Goal: Transaction & Acquisition: Obtain resource

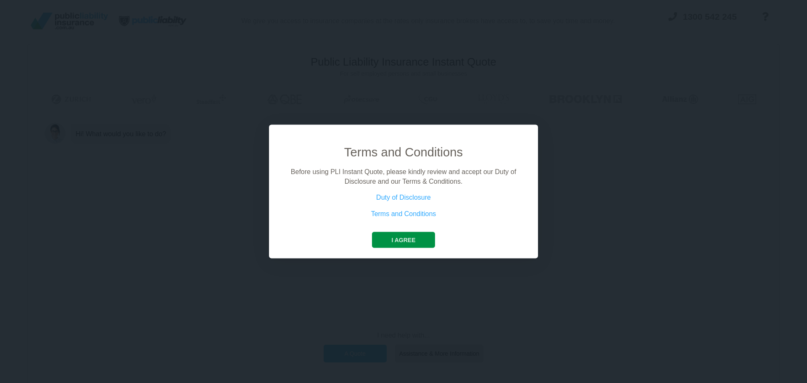
click at [405, 241] on button "I agree" at bounding box center [403, 240] width 63 height 16
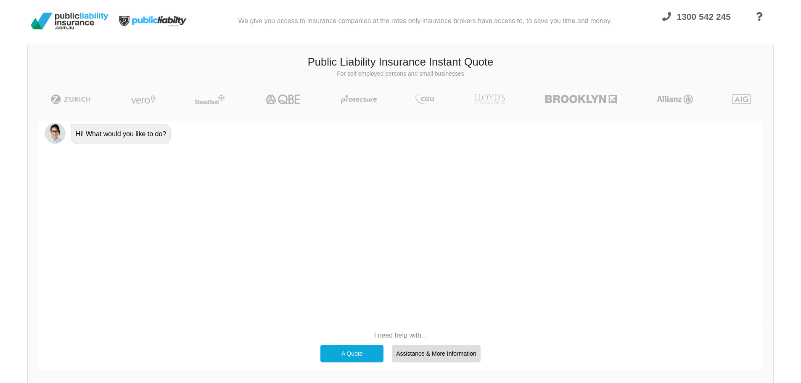
click at [348, 351] on div "A Quote" at bounding box center [351, 354] width 63 height 18
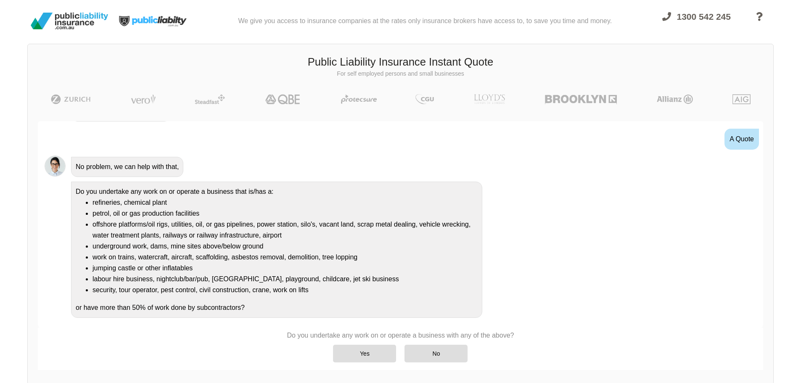
scroll to position [24, 0]
click at [429, 353] on div "No" at bounding box center [435, 354] width 63 height 18
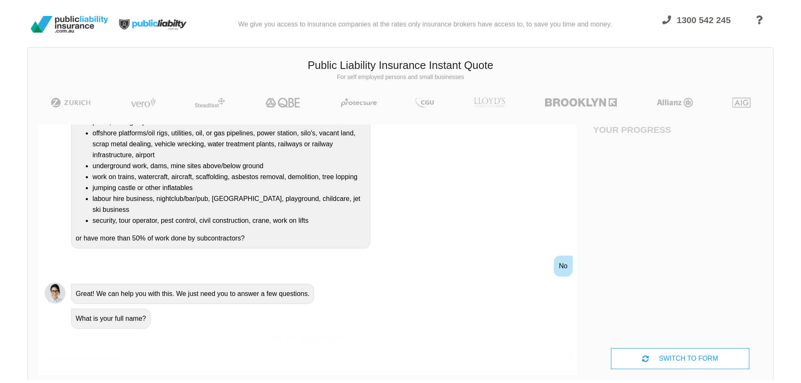
scroll to position [0, 0]
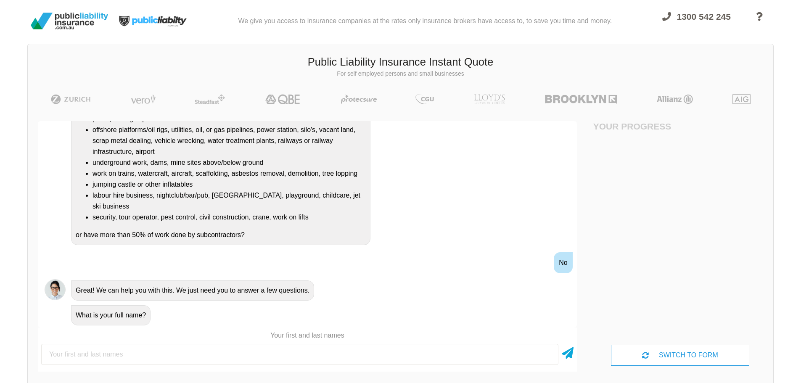
click at [228, 362] on input "text" at bounding box center [299, 354] width 517 height 21
type input "[PERSON_NAME]"
click at [568, 353] on icon at bounding box center [568, 351] width 12 height 15
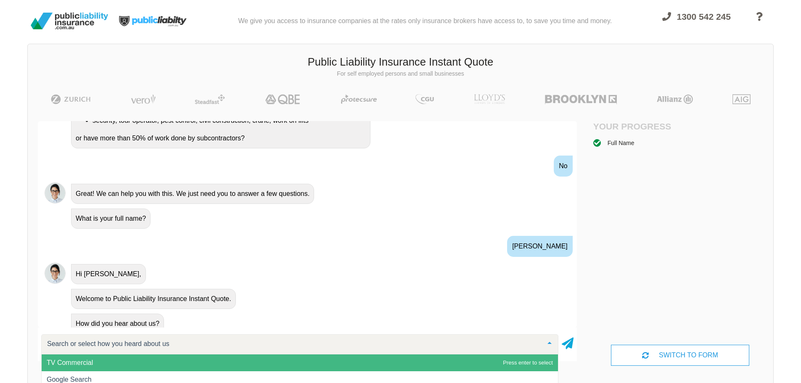
scroll to position [222, 0]
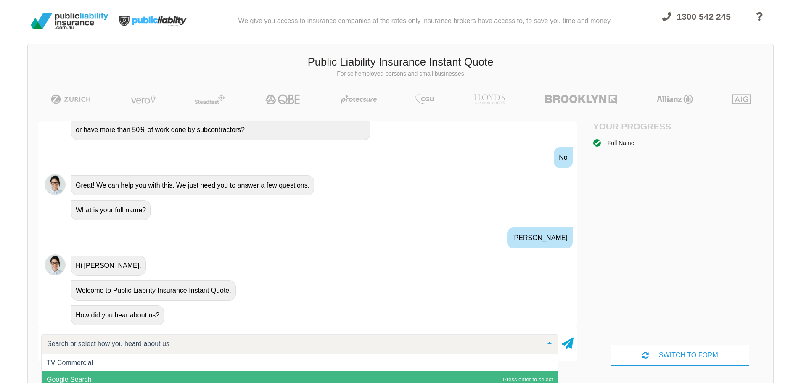
click at [87, 375] on span "Google Search" at bounding box center [300, 379] width 516 height 17
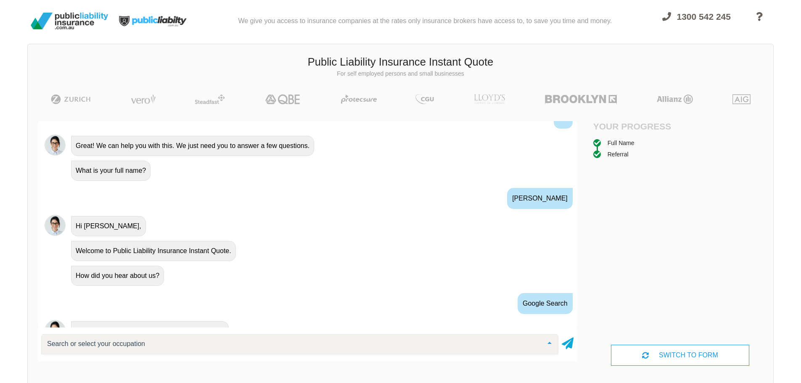
scroll to position [303, 0]
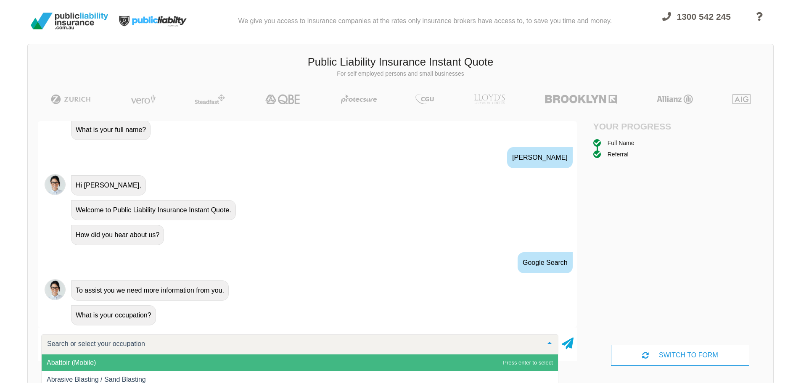
click at [127, 344] on input "text" at bounding box center [293, 344] width 496 height 8
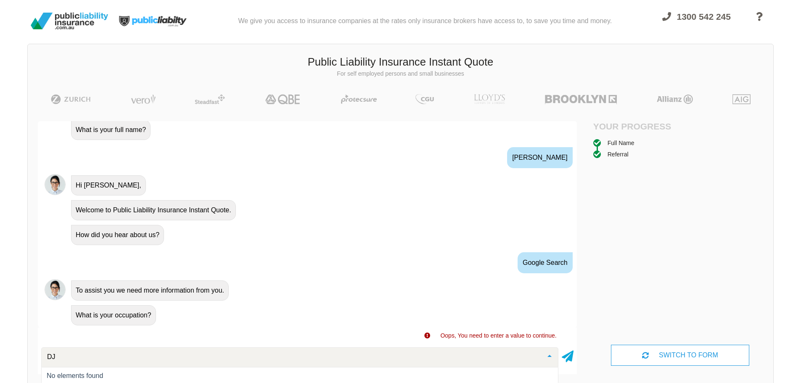
click at [86, 356] on input "DJ" at bounding box center [293, 357] width 496 height 8
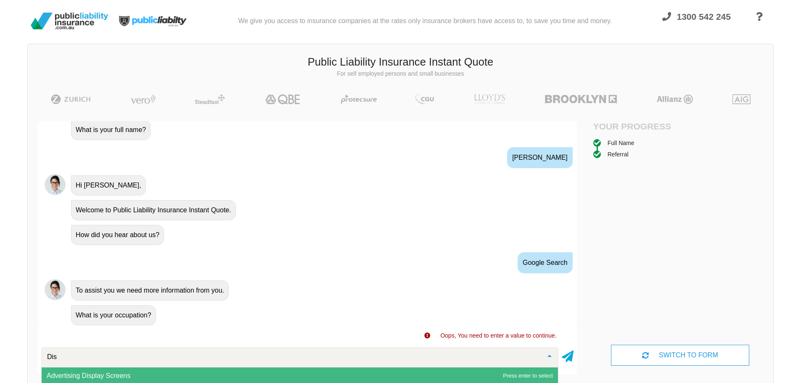
type input "Disc"
click at [86, 375] on span "Disc Jockey" at bounding box center [300, 375] width 516 height 17
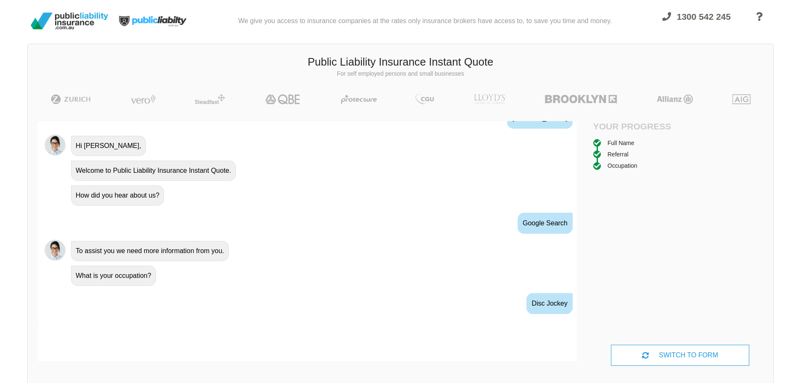
scroll to position [358, 0]
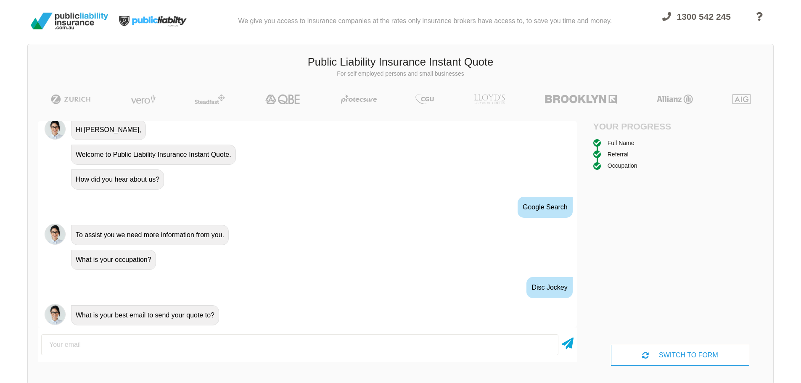
click at [182, 343] on input "email" at bounding box center [299, 344] width 517 height 21
type input "[PERSON_NAME][EMAIL_ADDRESS][DOMAIN_NAME]"
click at [563, 344] on icon at bounding box center [568, 341] width 12 height 15
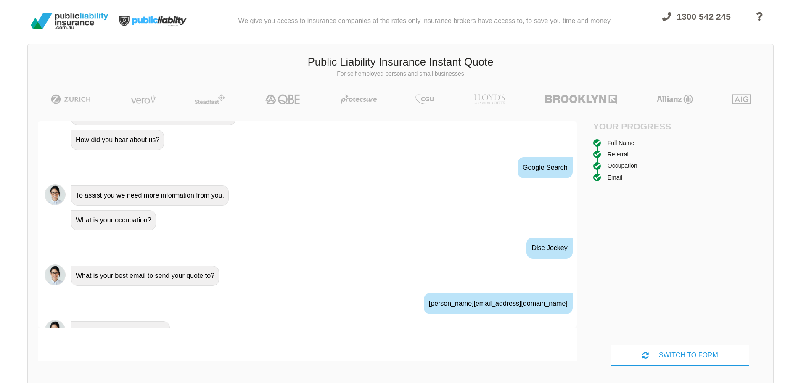
scroll to position [414, 0]
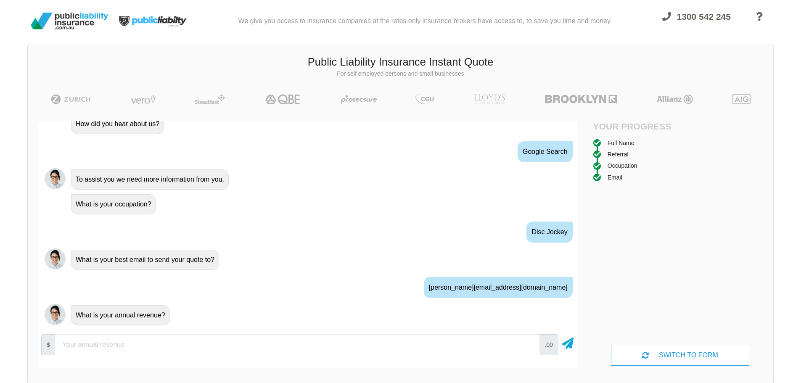
click at [338, 343] on input "number" at bounding box center [297, 344] width 484 height 21
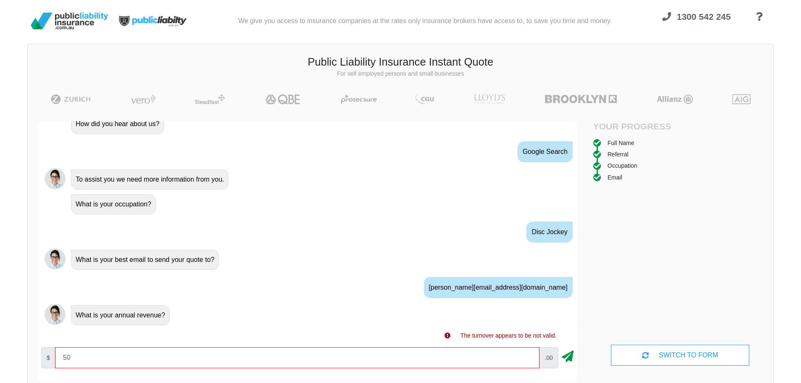
click at [567, 358] on icon at bounding box center [568, 354] width 12 height 15
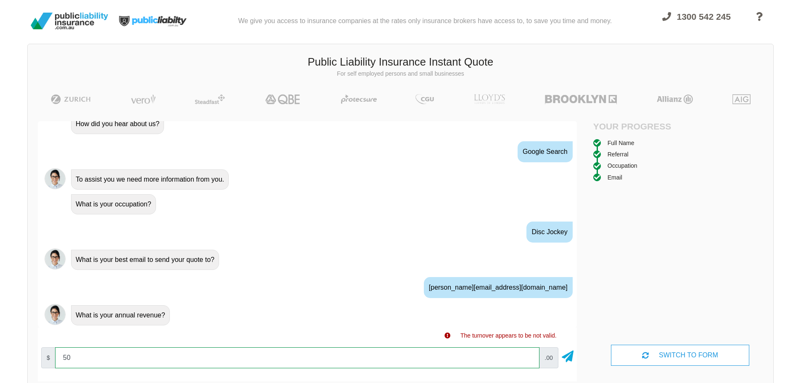
click at [113, 356] on input "50" at bounding box center [297, 357] width 484 height 21
type input "50000"
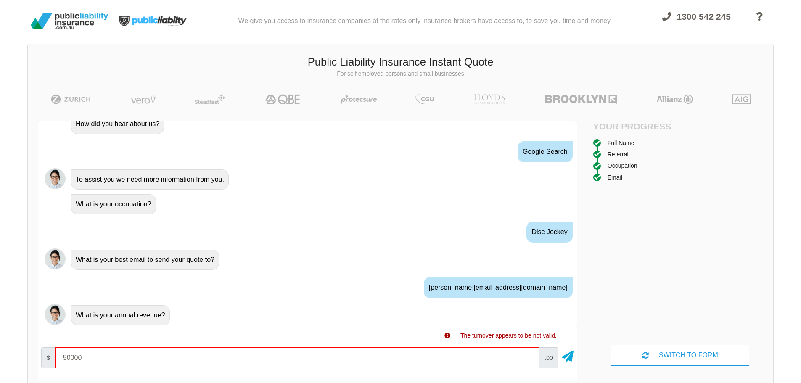
click at [573, 348] on div "$ 50000 .00" at bounding box center [307, 358] width 539 height 28
click at [571, 360] on icon at bounding box center [568, 354] width 12 height 15
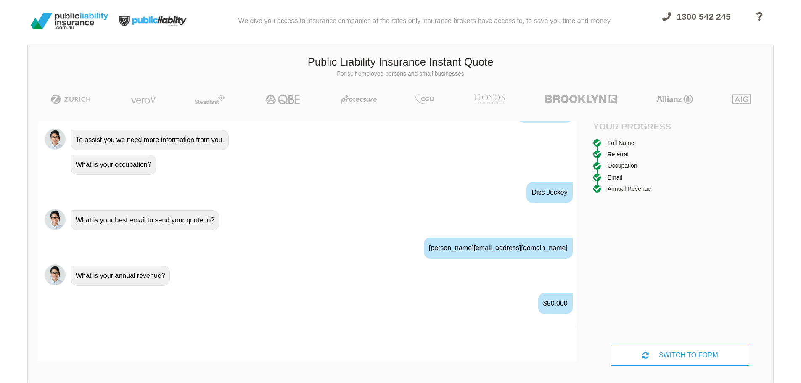
scroll to position [469, 0]
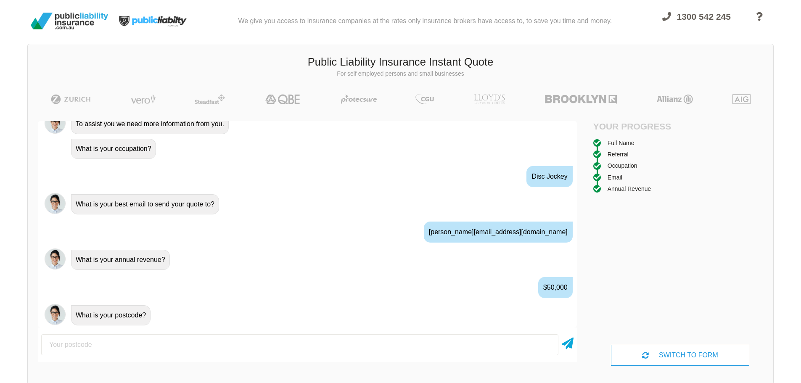
drag, startPoint x: 120, startPoint y: 344, endPoint x: 127, endPoint y: 344, distance: 6.3
click at [121, 344] on input "number" at bounding box center [299, 344] width 517 height 21
type input "2762"
click at [566, 345] on icon at bounding box center [568, 341] width 12 height 15
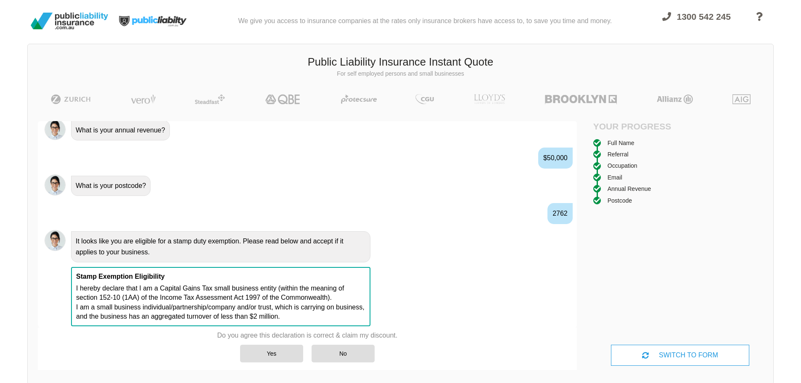
scroll to position [599, 0]
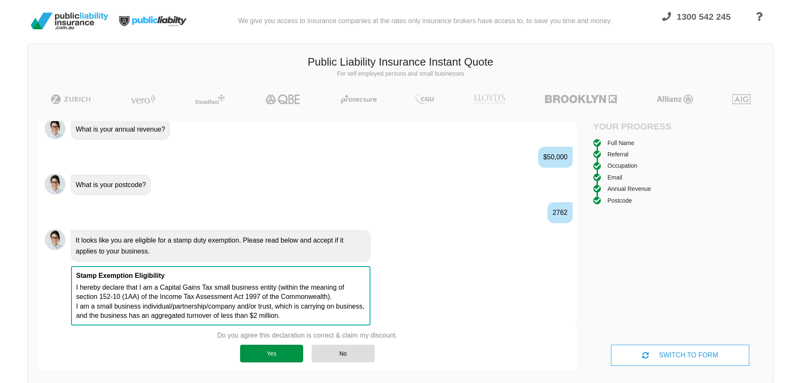
click at [273, 353] on div "Yes" at bounding box center [271, 354] width 63 height 18
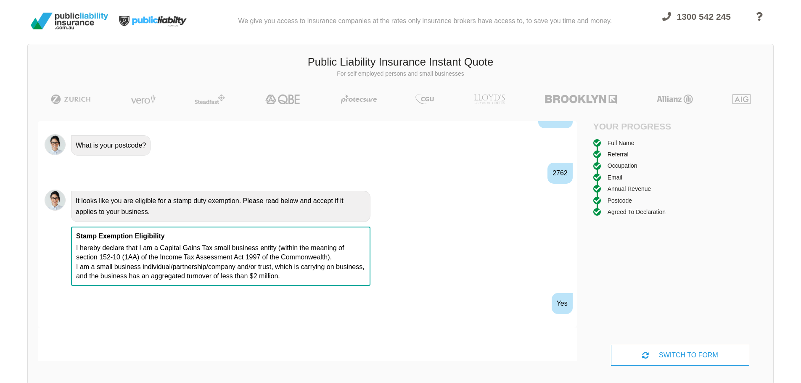
scroll to position [655, 0]
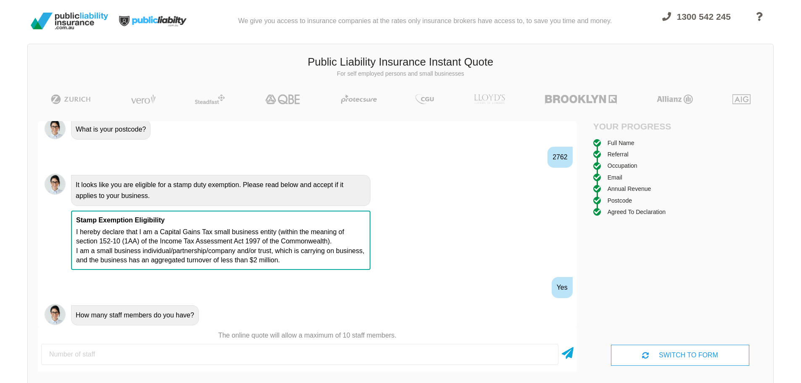
click at [182, 357] on input "number" at bounding box center [299, 354] width 517 height 21
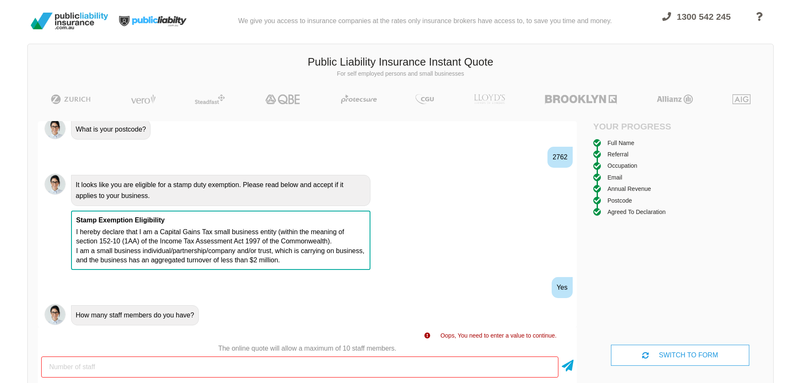
click at [55, 369] on input "number" at bounding box center [299, 366] width 517 height 21
drag, startPoint x: 63, startPoint y: 365, endPoint x: 45, endPoint y: 365, distance: 18.1
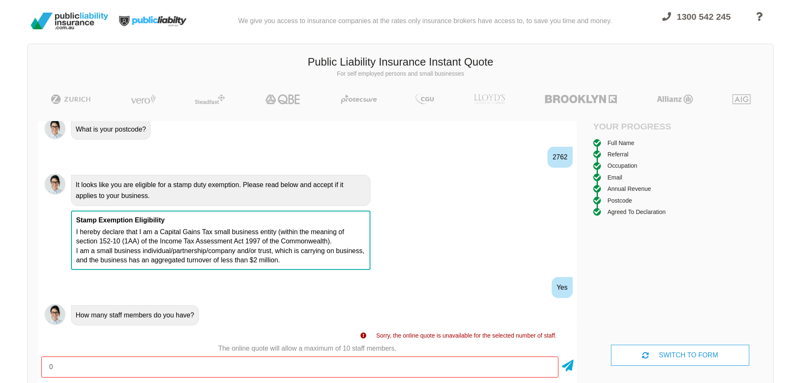
click at [45, 365] on input "0" at bounding box center [299, 366] width 517 height 21
type input "1"
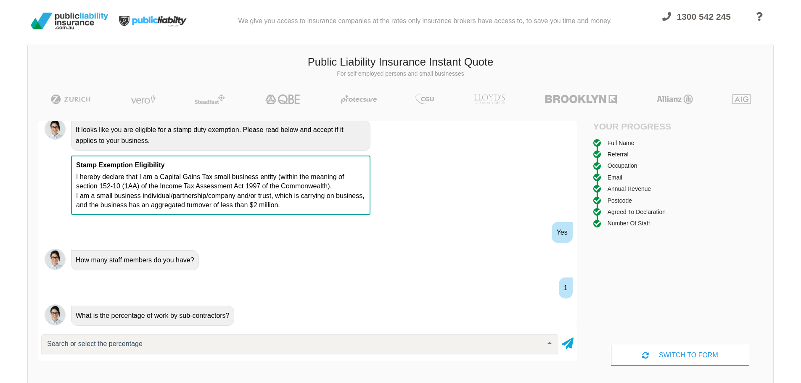
scroll to position [710, 0]
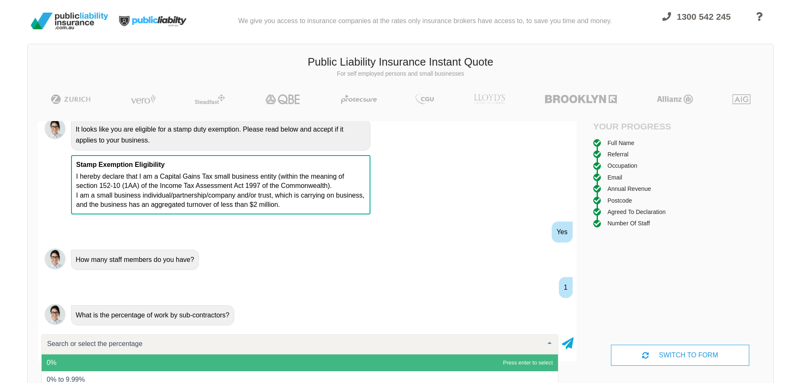
click at [96, 345] on input "text" at bounding box center [293, 344] width 496 height 8
click at [60, 363] on span "0%" at bounding box center [300, 362] width 516 height 17
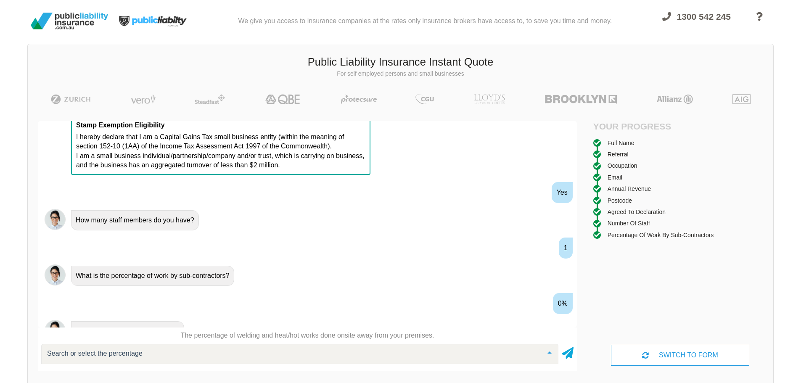
scroll to position [766, 0]
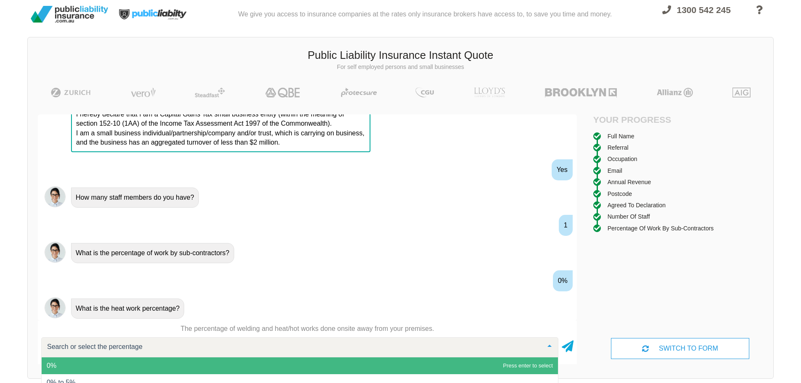
click at [86, 368] on span "0%" at bounding box center [300, 365] width 516 height 17
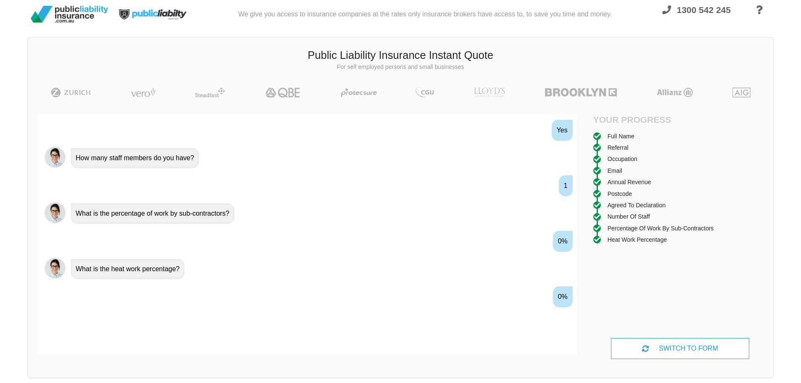
scroll to position [821, 0]
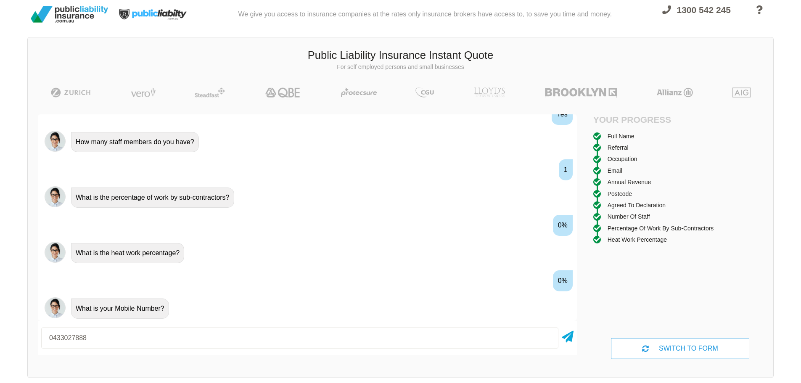
type input "0433027888"
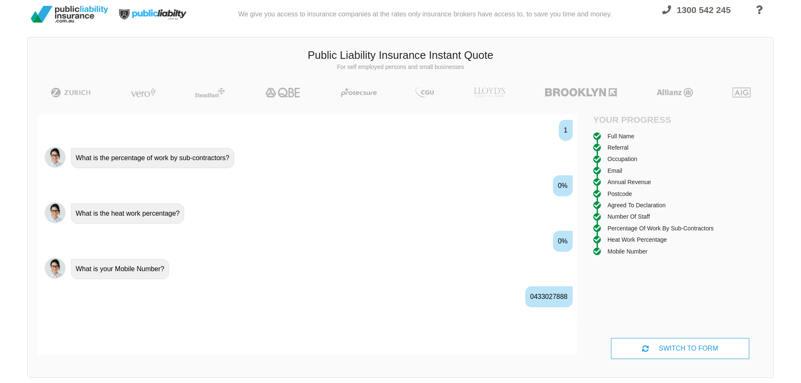
scroll to position [877, 0]
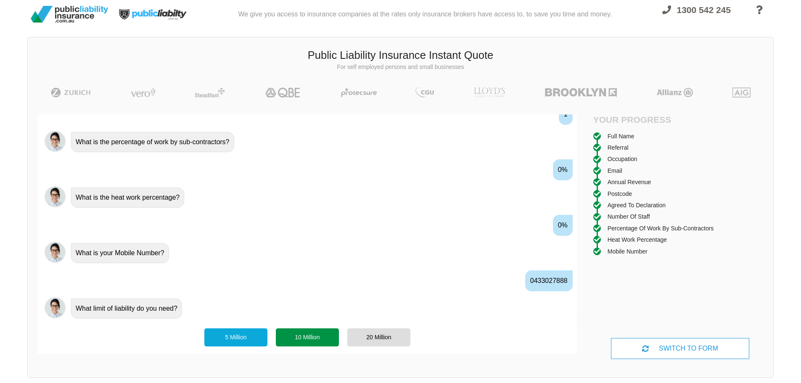
click at [296, 338] on div "10 Million" at bounding box center [307, 337] width 63 height 18
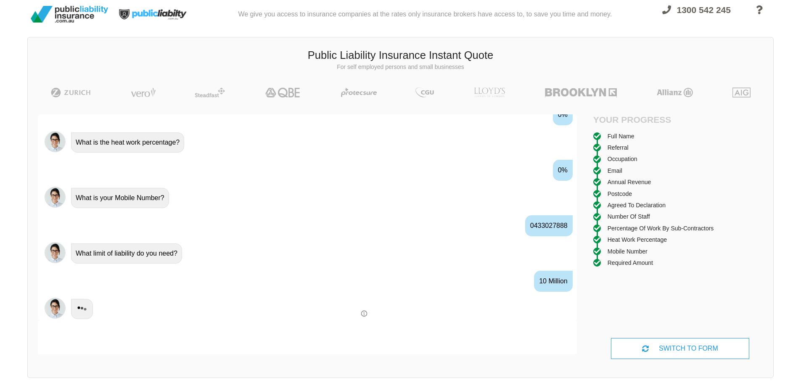
scroll to position [932, 0]
click at [362, 313] on span at bounding box center [364, 313] width 6 height 6
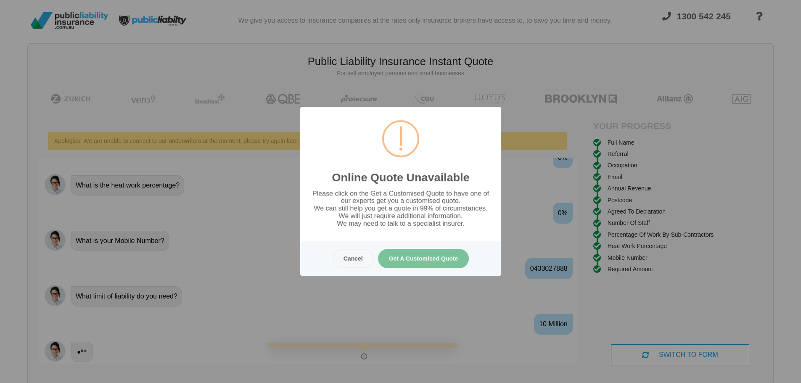
scroll to position [0, 0]
click at [363, 258] on button "Cancel" at bounding box center [352, 258] width 41 height 19
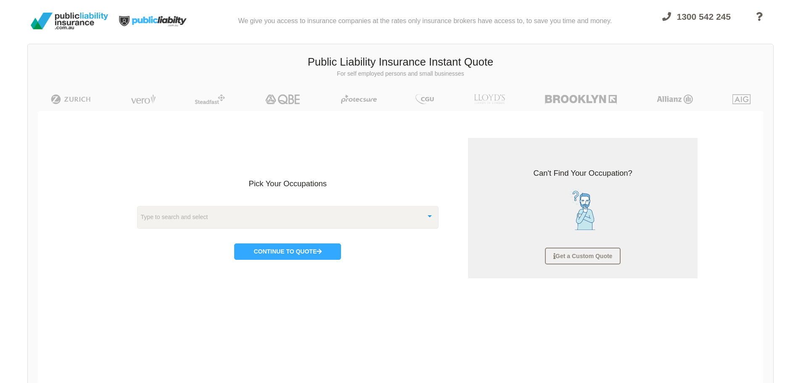
scroll to position [21, 0]
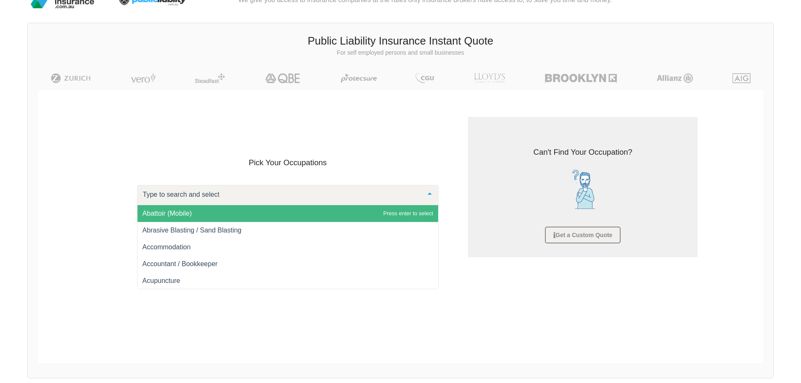
click at [337, 201] on div at bounding box center [288, 195] width 302 height 20
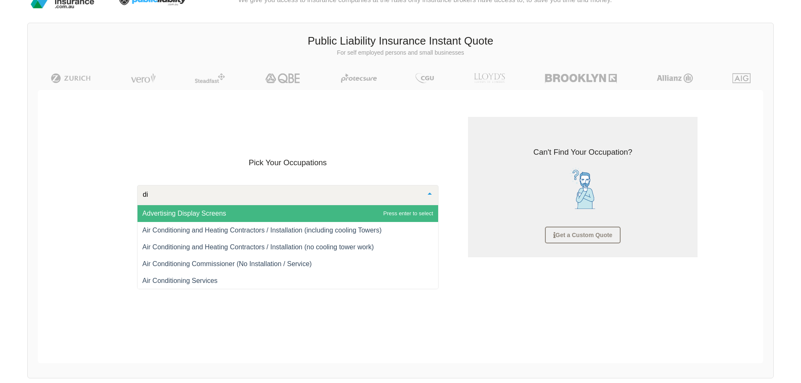
type input "dis"
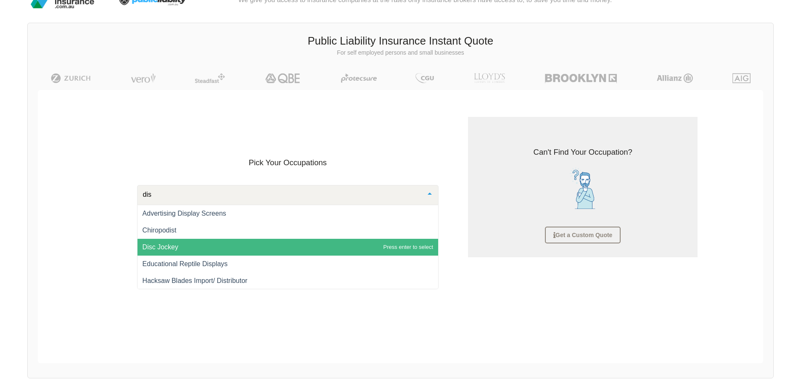
click at [177, 245] on span "Disc Jockey" at bounding box center [161, 246] width 36 height 7
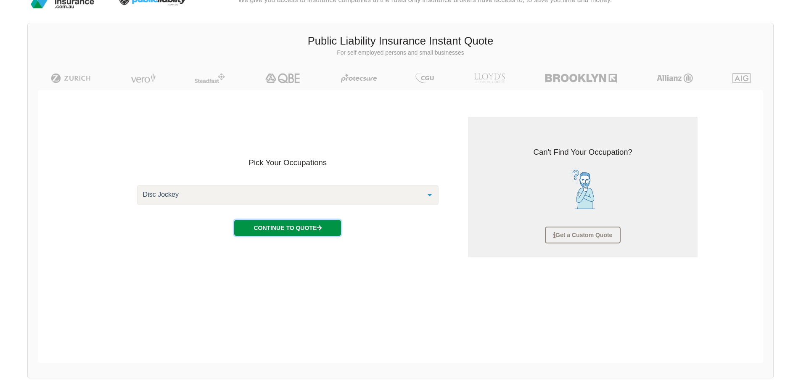
click at [274, 233] on button "Continue to Quote" at bounding box center [287, 228] width 107 height 16
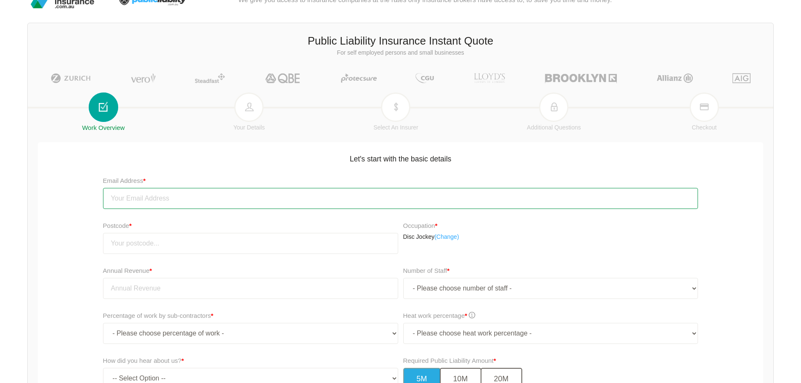
click at [185, 201] on input "email" at bounding box center [400, 198] width 595 height 21
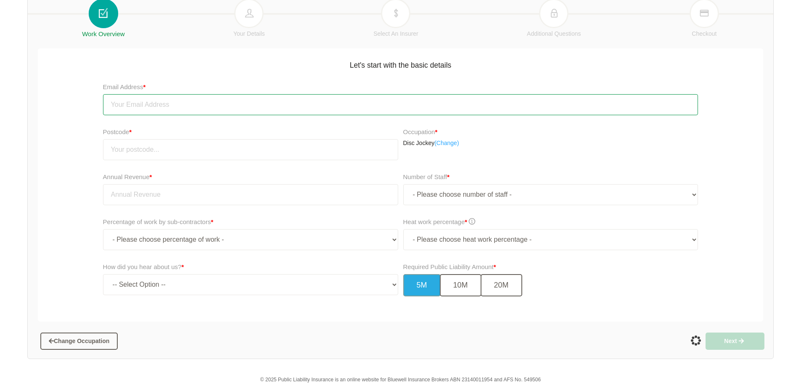
scroll to position [147, 0]
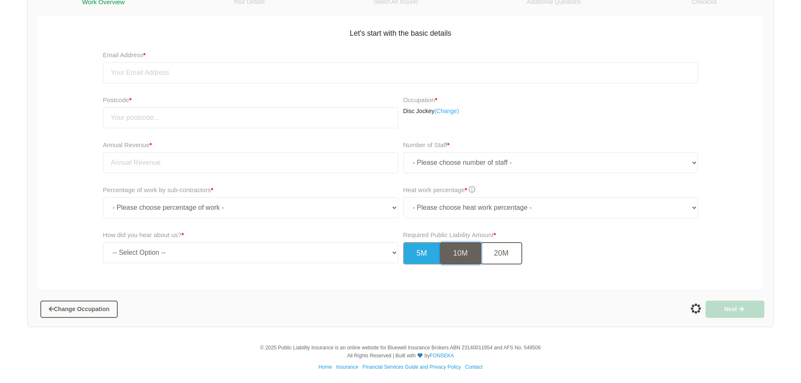
click at [469, 247] on button "10M" at bounding box center [461, 253] width 42 height 22
click at [438, 206] on select "- Please choose heat work percentage - 0% 0 to 5% Above 5%" at bounding box center [550, 207] width 295 height 21
select select "0"
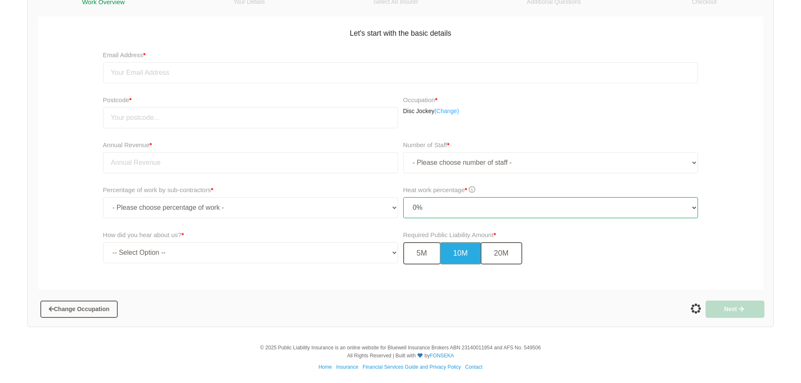
click at [403, 197] on select "- Please choose heat work percentage - 0% 0 to 5% Above 5%" at bounding box center [550, 207] width 295 height 21
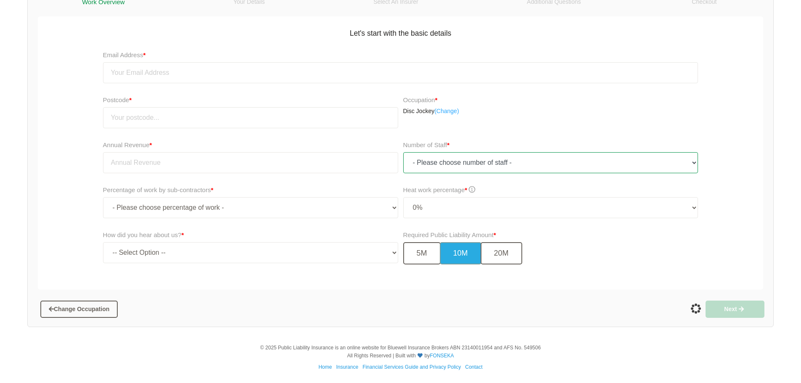
click at [467, 159] on select "- Please choose number of staff - 1 2 3 4 5 6 7 8 9 10 11+" at bounding box center [550, 162] width 295 height 21
select select "1"
click at [403, 152] on select "- Please choose number of staff - 1 2 3 4 5 6 7 8 9 10 11+" at bounding box center [550, 162] width 295 height 21
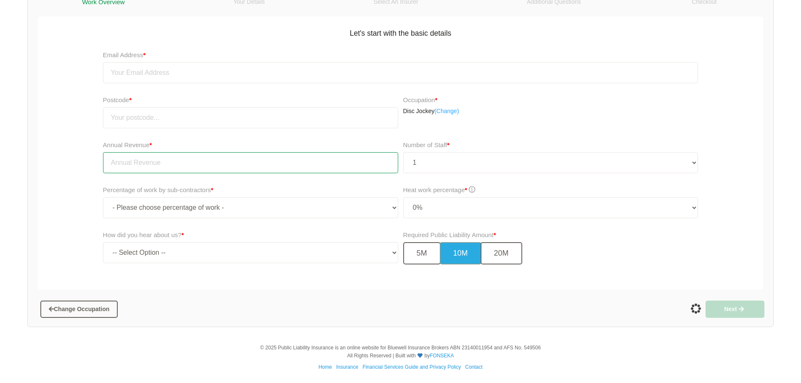
click at [158, 162] on input "tel" at bounding box center [250, 162] width 295 height 21
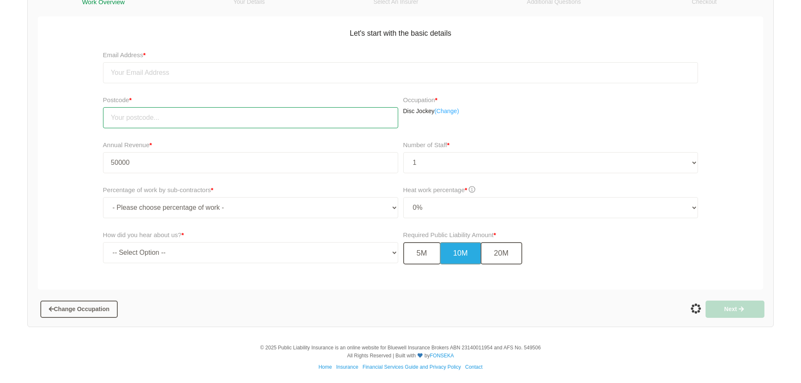
type input "50,000.00"
click at [169, 119] on input "number" at bounding box center [250, 117] width 295 height 21
type input "2762"
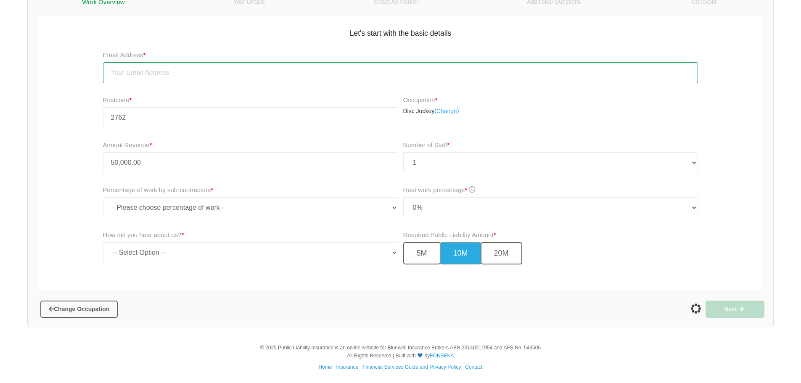
click at [133, 74] on input "email" at bounding box center [400, 72] width 595 height 21
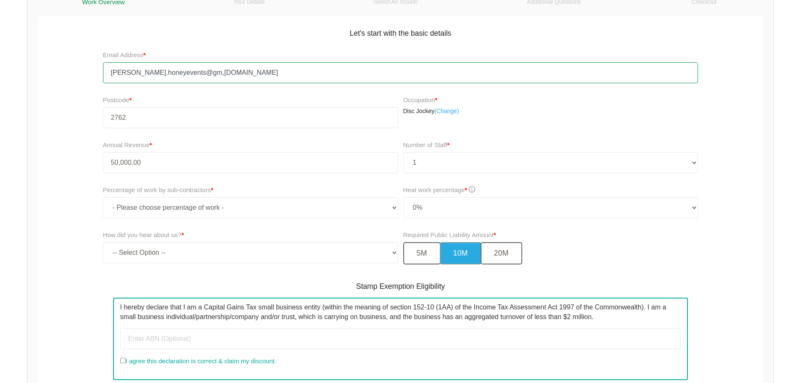
click at [181, 71] on input "[PERSON_NAME].honeyevents@gm,[DOMAIN_NAME]" at bounding box center [400, 72] width 595 height 21
type input "[PERSON_NAME][EMAIL_ADDRESS][DOMAIN_NAME]"
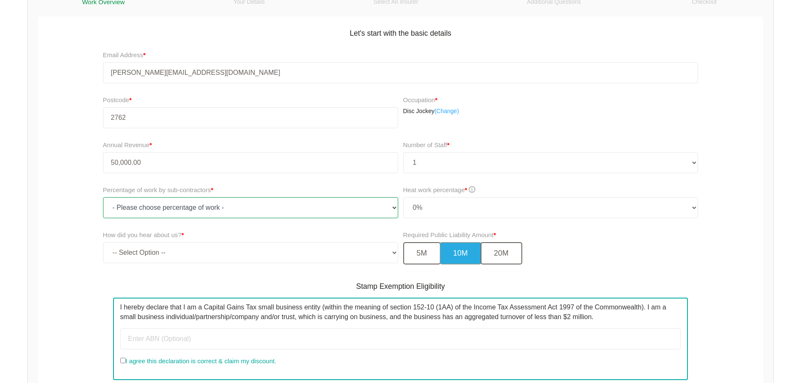
click at [173, 209] on select "- Please choose percentage of work - 0% 0 to 9.99% 10% to 19.99% 20% to 29.99% …" at bounding box center [250, 207] width 295 height 21
select select "0"
click at [103, 197] on select "- Please choose percentage of work - 0% 0 to 9.99% 10% to 19.99% 20% to 29.99% …" at bounding box center [250, 207] width 295 height 21
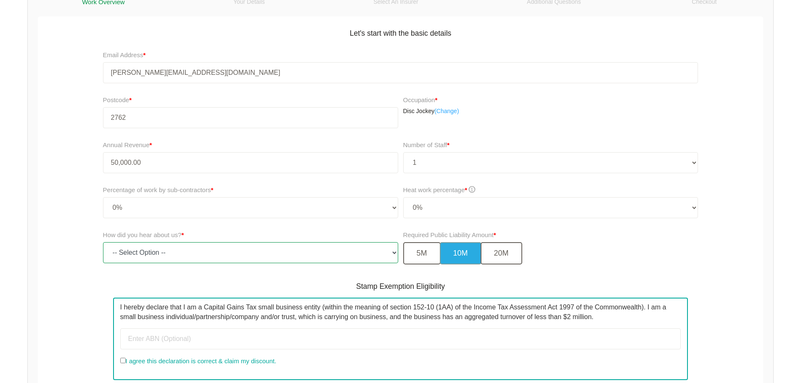
click at [156, 253] on select "-- Select Option -- TV Commercial Google Search Bing Search Referred by Someone…" at bounding box center [250, 252] width 295 height 21
select select "google"
click at [103, 242] on select "-- Select Option -- TV Commercial Google Search Bing Search Referred by Someone…" at bounding box center [250, 252] width 295 height 21
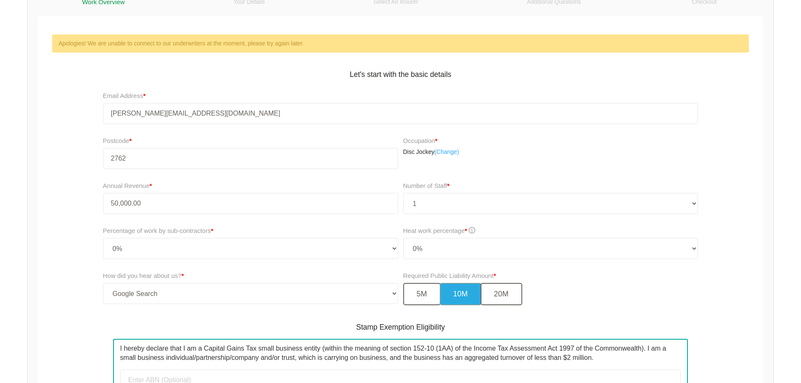
click at [154, 337] on div "Stamp Exemption Eligibility I hereby declare that I am a Capital Gains Tax smal…" at bounding box center [401, 372] width 608 height 116
click at [86, 317] on div "Stamp Exemption Eligibility I hereby declare that I am a Capital Gains Tax smal…" at bounding box center [400, 372] width 729 height 116
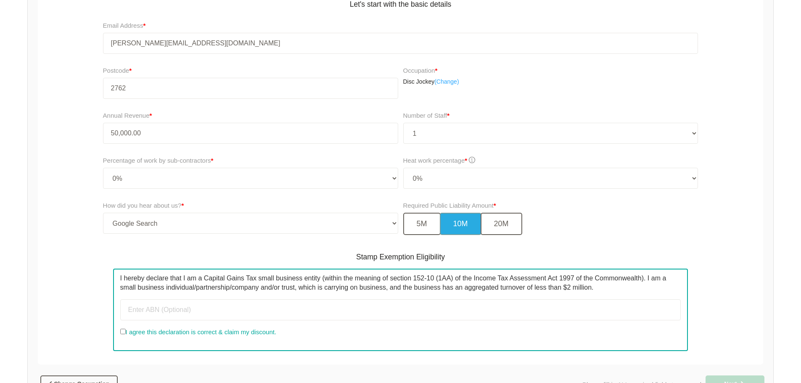
scroll to position [287, 0]
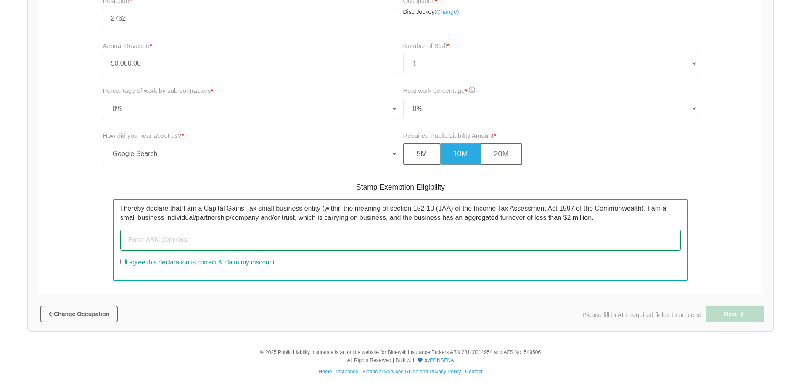
click at [143, 240] on input "text" at bounding box center [400, 240] width 561 height 21
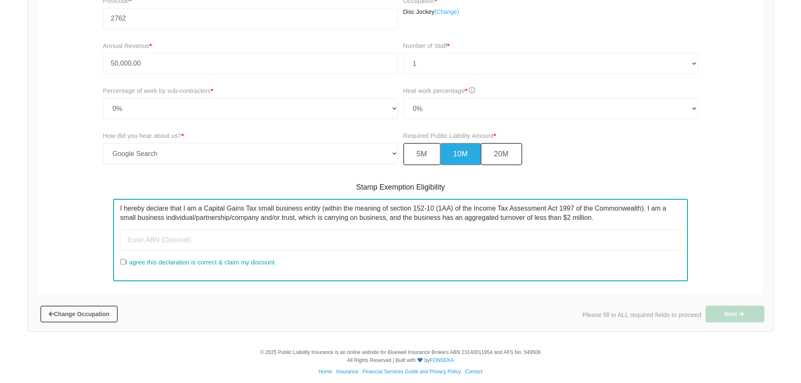
click at [122, 260] on input "I agree this declaration is correct & claim my discount." at bounding box center [122, 261] width 5 height 5
checkbox input "true"
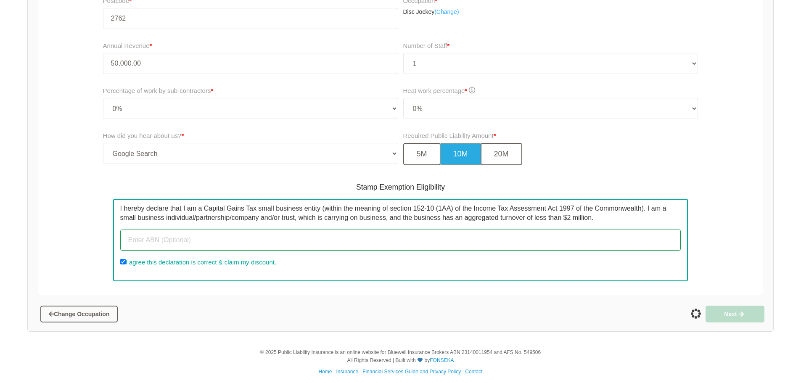
click at [168, 239] on input "text" at bounding box center [400, 240] width 561 height 21
click at [180, 239] on input "193588139" at bounding box center [400, 240] width 561 height 21
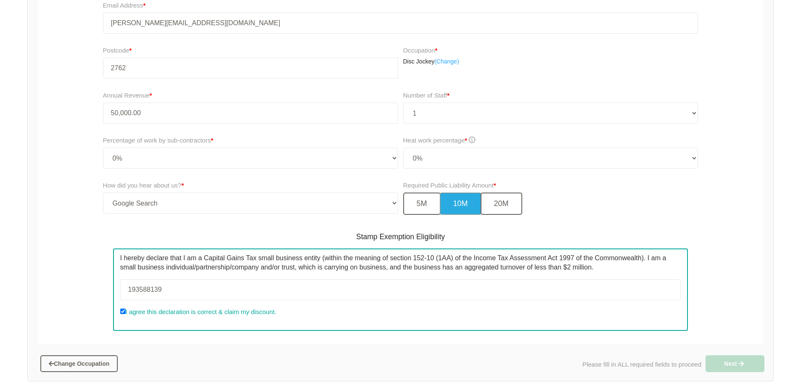
scroll to position [217, 0]
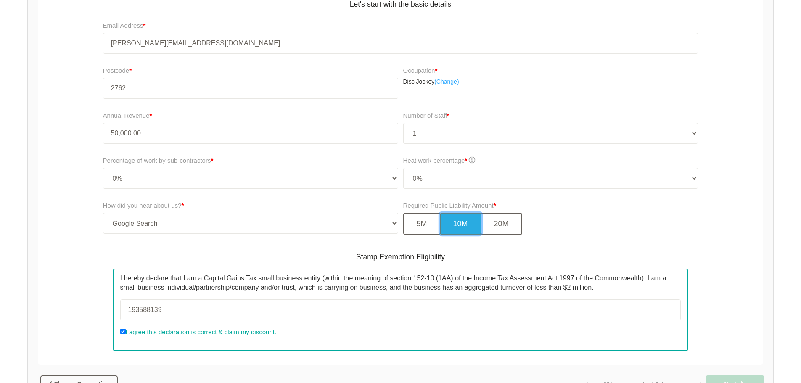
click at [460, 229] on button "10M" at bounding box center [461, 224] width 42 height 22
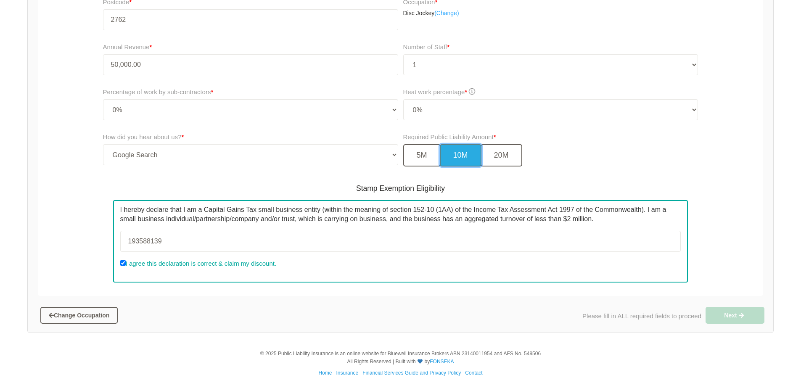
scroll to position [287, 0]
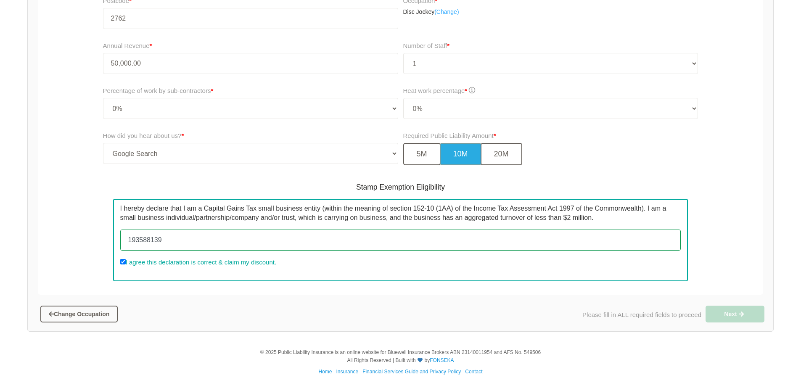
click at [182, 235] on input "193588139" at bounding box center [400, 240] width 561 height 21
drag, startPoint x: 189, startPoint y: 238, endPoint x: 121, endPoint y: 238, distance: 67.7
click at [121, 238] on input "193588139" at bounding box center [400, 240] width 561 height 21
type input "[PERSON_NAME]"
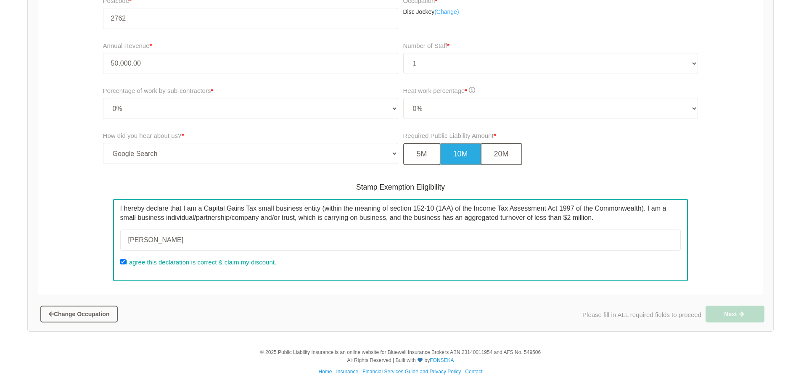
click at [56, 241] on div "Stamp Exemption Eligibility I hereby declare that I am a Capital Gains Tax smal…" at bounding box center [400, 232] width 729 height 116
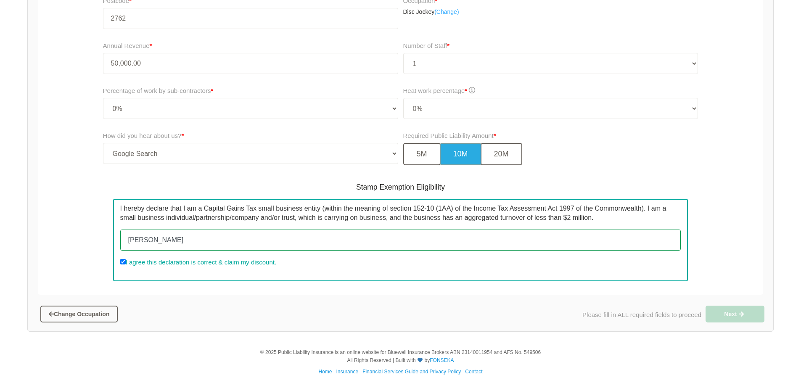
click at [158, 237] on input "[PERSON_NAME]" at bounding box center [400, 240] width 561 height 21
click at [194, 240] on input "text" at bounding box center [400, 240] width 561 height 21
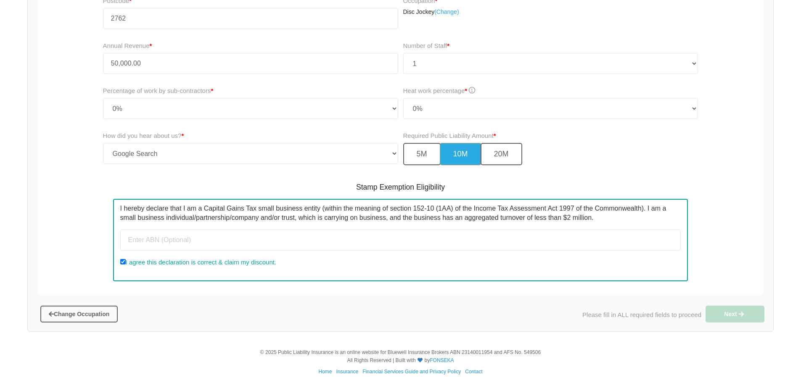
click at [201, 299] on div "Change Occupation Please fill in ALL required fields to proceed Next" at bounding box center [400, 311] width 745 height 32
click at [124, 263] on input "I agree this declaration is correct & claim my discount." at bounding box center [122, 261] width 5 height 5
click at [123, 261] on input "I agree this declaration is correct & claim my discount." at bounding box center [122, 261] width 5 height 5
checkbox input "true"
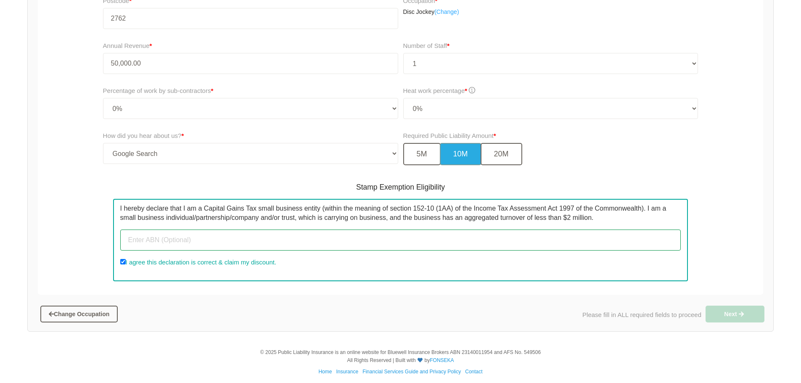
click at [191, 241] on input "text" at bounding box center [400, 240] width 561 height 21
type input "193588139"
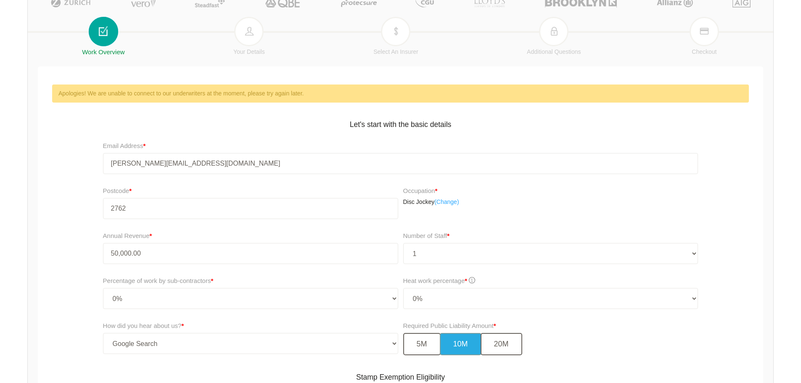
scroll to position [77, 0]
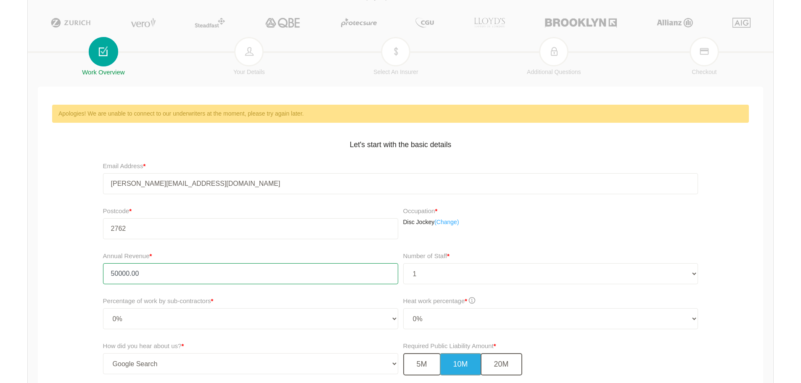
click at [216, 270] on input "50000.00" at bounding box center [250, 273] width 295 height 21
click at [188, 273] on input "50000.00" at bounding box center [250, 273] width 295 height 21
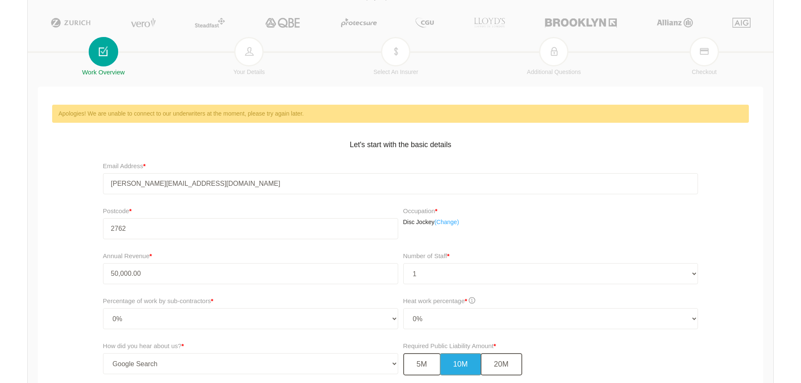
click at [60, 272] on div "Annual Revenue * 50,000.00 Number of Staff * - Please choose number of staff - …" at bounding box center [400, 270] width 729 height 45
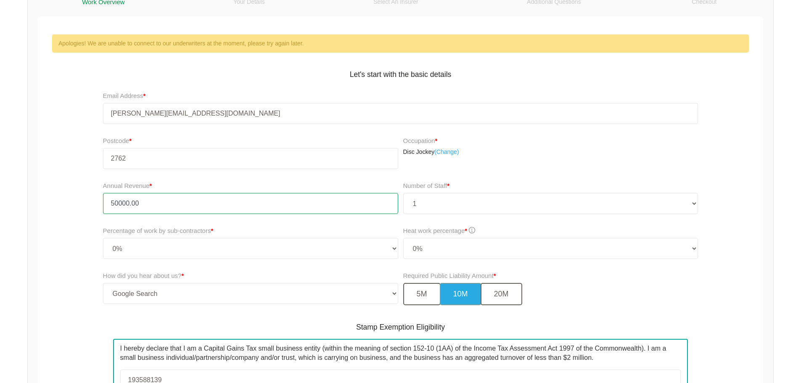
click at [175, 204] on input "50000.00" at bounding box center [250, 203] width 295 height 21
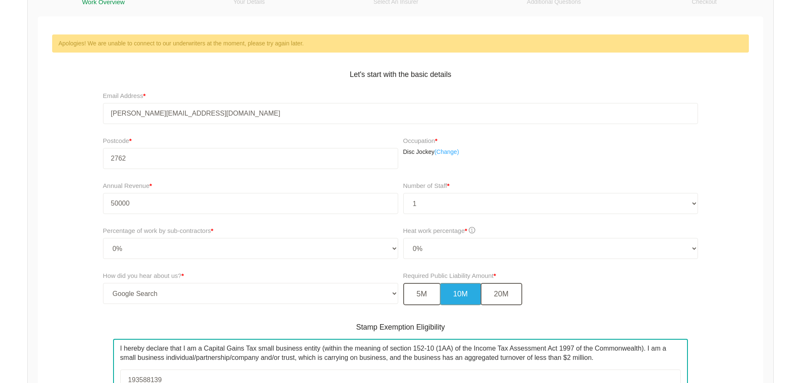
type input "50,000.00"
click at [31, 243] on form "Public Liability Insurance Instant Quote For self employed persons and small bu…" at bounding box center [400, 184] width 745 height 565
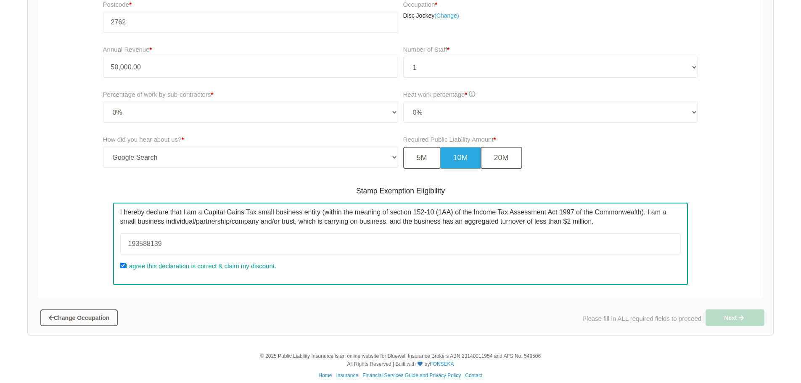
scroll to position [287, 0]
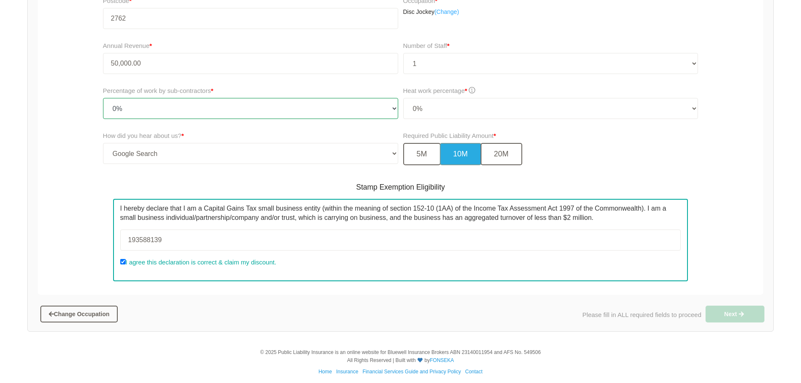
click at [155, 110] on select "- Please choose percentage of work - 0% 0 to 9.99% 10% to 19.99% 20% to 29.99% …" at bounding box center [250, 108] width 295 height 21
click at [103, 98] on select "- Please choose percentage of work - 0% 0 to 9.99% 10% to 19.99% 20% to 29.99% …" at bounding box center [250, 108] width 295 height 21
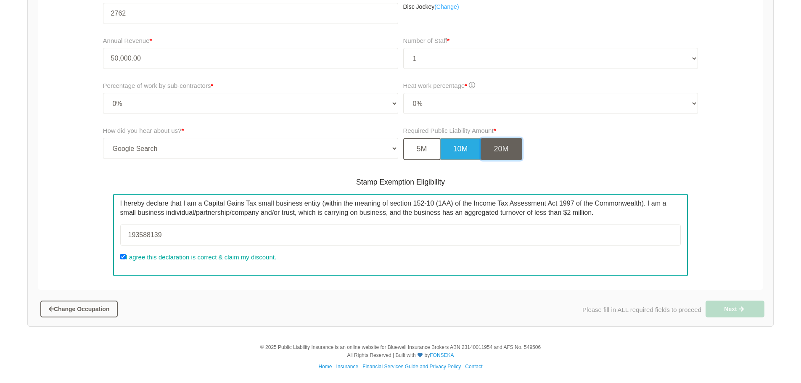
click at [505, 150] on button "20M" at bounding box center [501, 149] width 42 height 22
click at [459, 148] on button "10M" at bounding box center [461, 149] width 42 height 22
click at [422, 150] on button "5M" at bounding box center [421, 149] width 37 height 22
click at [459, 153] on button "10M" at bounding box center [461, 149] width 42 height 22
click at [328, 284] on div "Stamp Exemption Eligibility I hereby declare that I am a Capital Gains Tax smal…" at bounding box center [401, 227] width 608 height 116
